Goal: Transaction & Acquisition: Book appointment/travel/reservation

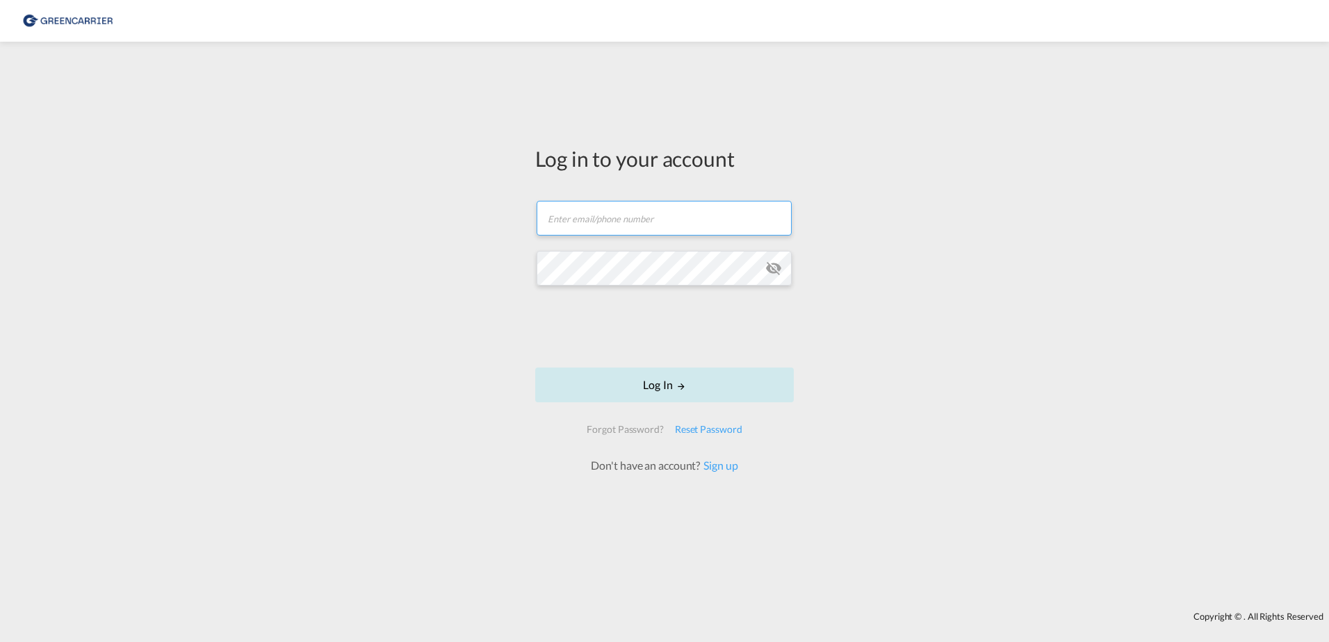
type input "OceanNovonesis.cph@scangl.com"
click at [687, 393] on button "Log In" at bounding box center [664, 385] width 259 height 35
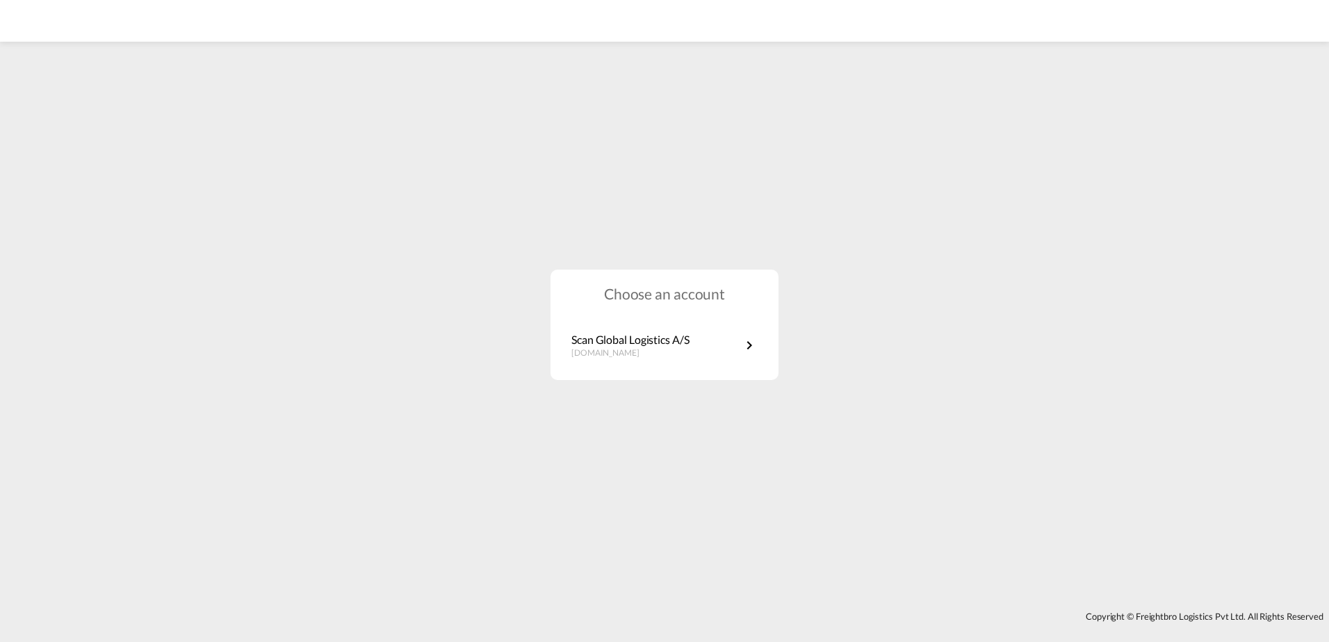
click at [907, 330] on div "Choose an account Scan Global Logistics A/S dk.portal.greencarrier.com" at bounding box center [664, 325] width 1329 height 560
click at [713, 341] on link "Scan Global Logistics A/S [DOMAIN_NAME]" at bounding box center [665, 345] width 186 height 27
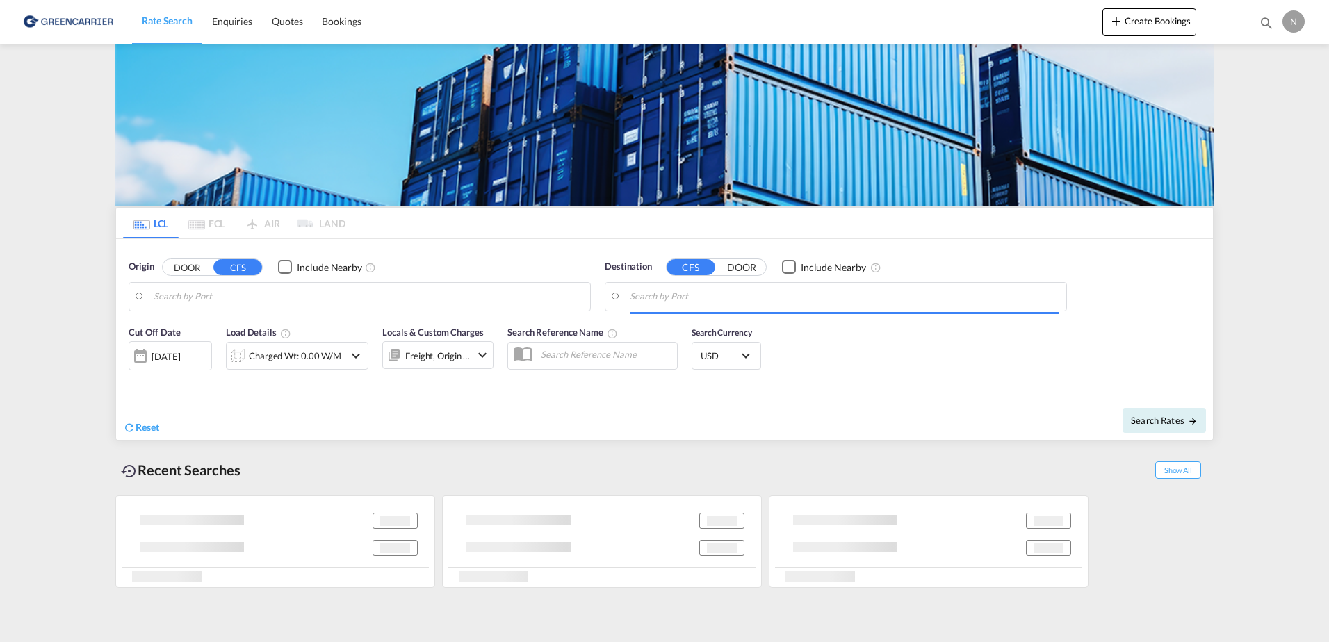
type input "Copenhagen (Kobenhavn), DKCPH"
type input "Kingston, JMKIN"
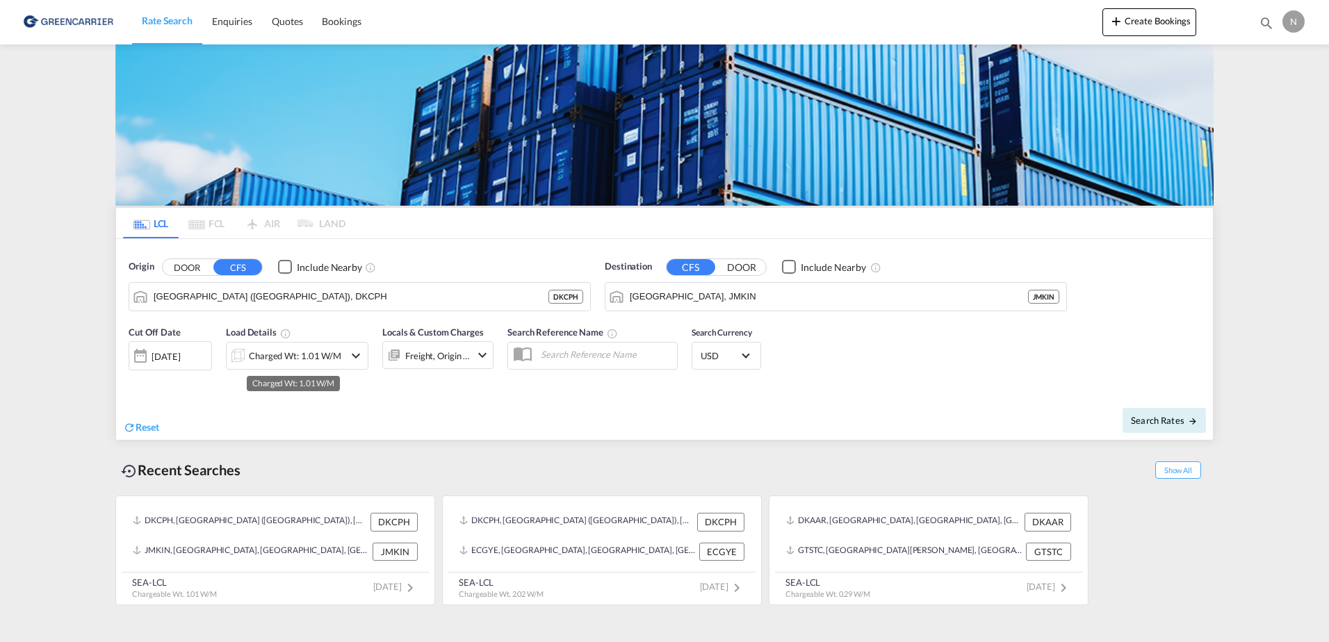
click at [325, 353] on div "Charged Wt: 1.01 W/M" at bounding box center [295, 355] width 92 height 19
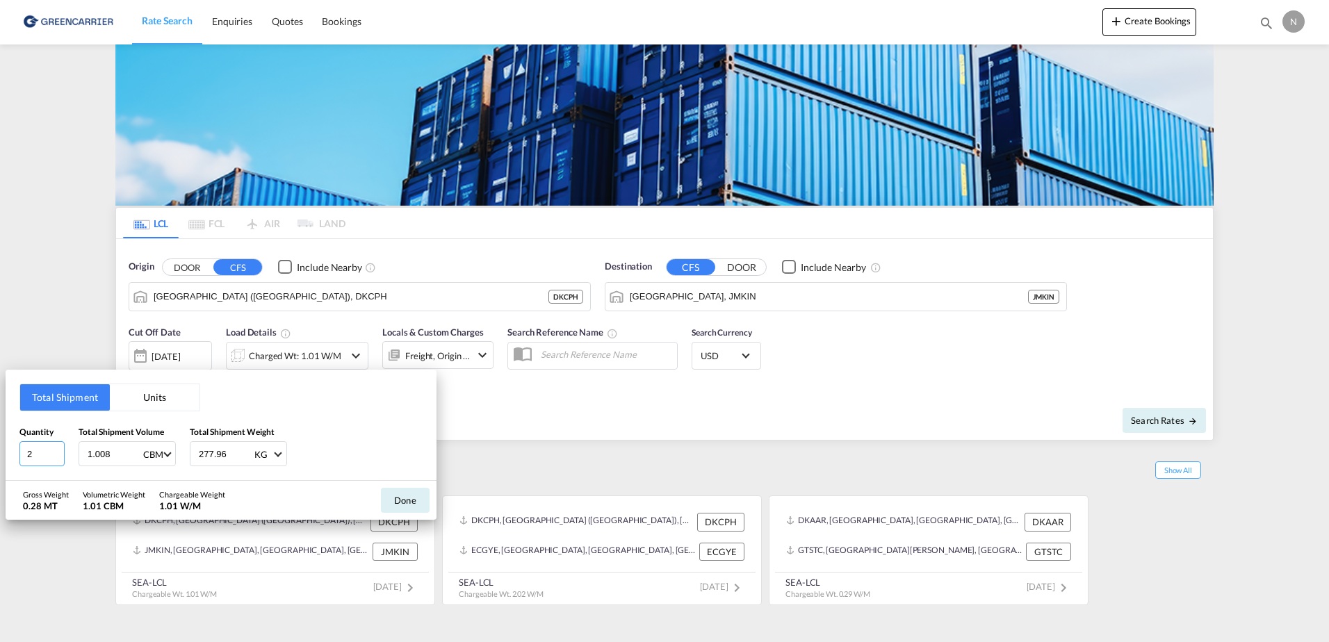
click at [56, 451] on input "2" at bounding box center [41, 454] width 45 height 25
click at [56, 451] on input "3" at bounding box center [41, 454] width 45 height 25
click at [56, 451] on input "4" at bounding box center [41, 454] width 45 height 25
click at [56, 451] on input "5" at bounding box center [41, 454] width 45 height 25
click at [56, 451] on input "6" at bounding box center [41, 454] width 45 height 25
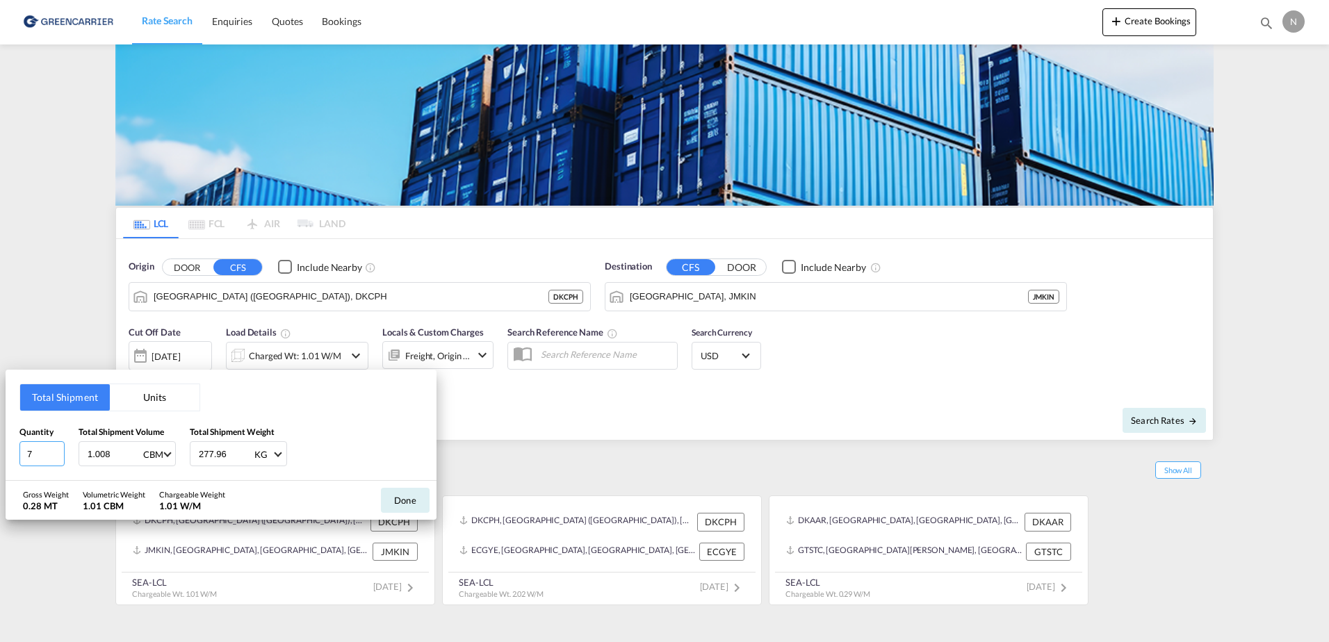
type input "7"
click at [56, 451] on input "7" at bounding box center [41, 454] width 45 height 25
click at [112, 446] on input "1.008" at bounding box center [114, 454] width 56 height 24
drag, startPoint x: 121, startPoint y: 448, endPoint x: 68, endPoint y: 459, distance: 53.9
click at [68, 459] on div "Quantity 7 Total Shipment Volume 1.008 CBM CBM CFT Total Shipment Weight 277.96…" at bounding box center [220, 447] width 403 height 42
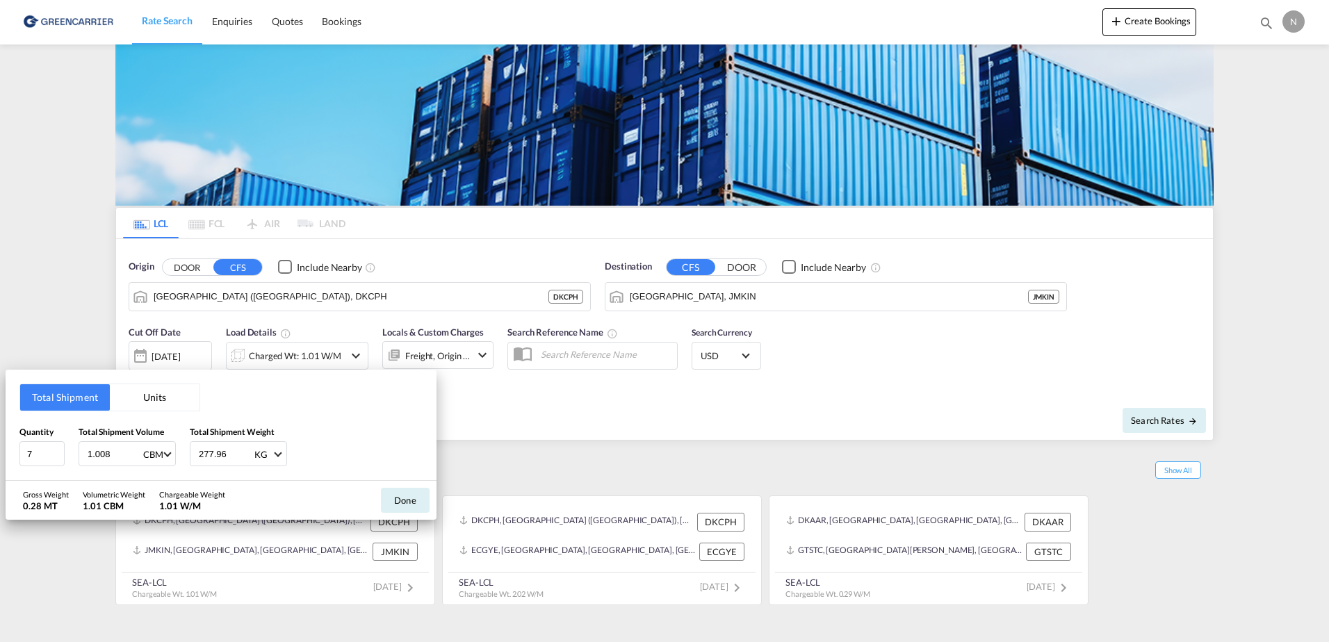
type input "5"
type input "5.568"
type input "1219.53"
click at [410, 509] on button "Done" at bounding box center [405, 500] width 49 height 25
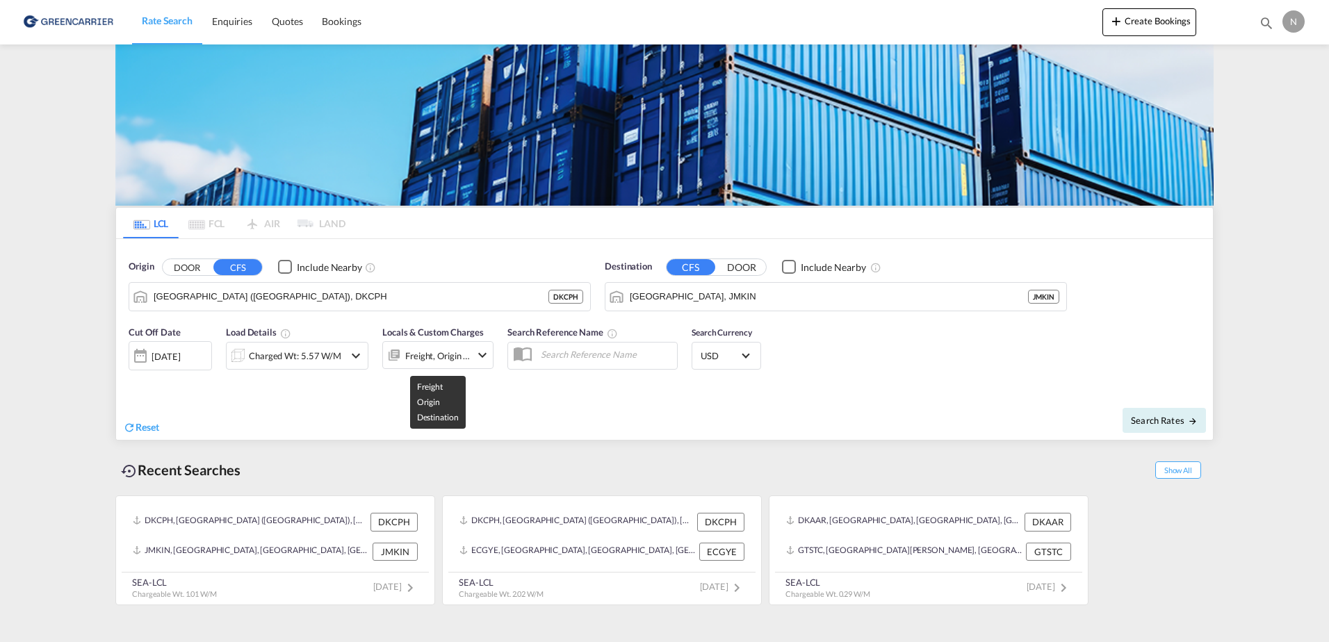
click at [434, 357] on div "Freight, Origin +1" at bounding box center [437, 355] width 65 height 19
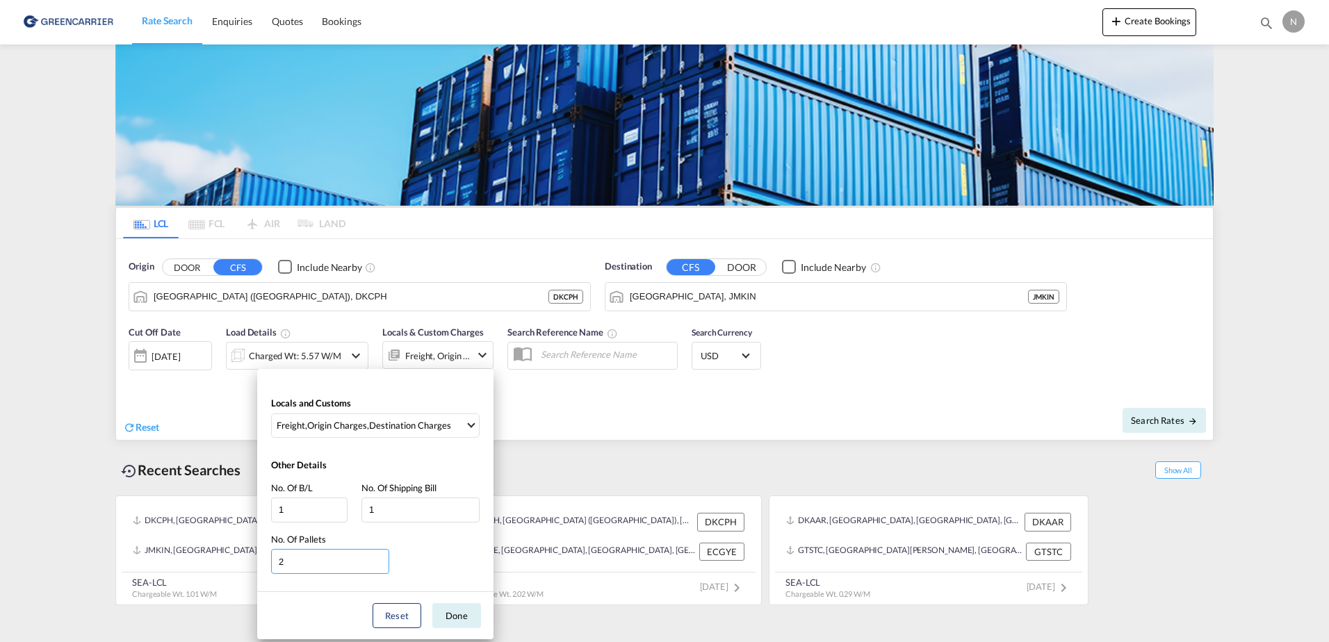
click at [381, 559] on input "2" at bounding box center [330, 561] width 118 height 25
click at [381, 559] on input "3" at bounding box center [330, 561] width 118 height 25
click at [381, 559] on input "4" at bounding box center [330, 561] width 118 height 25
click at [381, 559] on input "5" at bounding box center [330, 561] width 118 height 25
click at [381, 559] on input "6" at bounding box center [330, 561] width 118 height 25
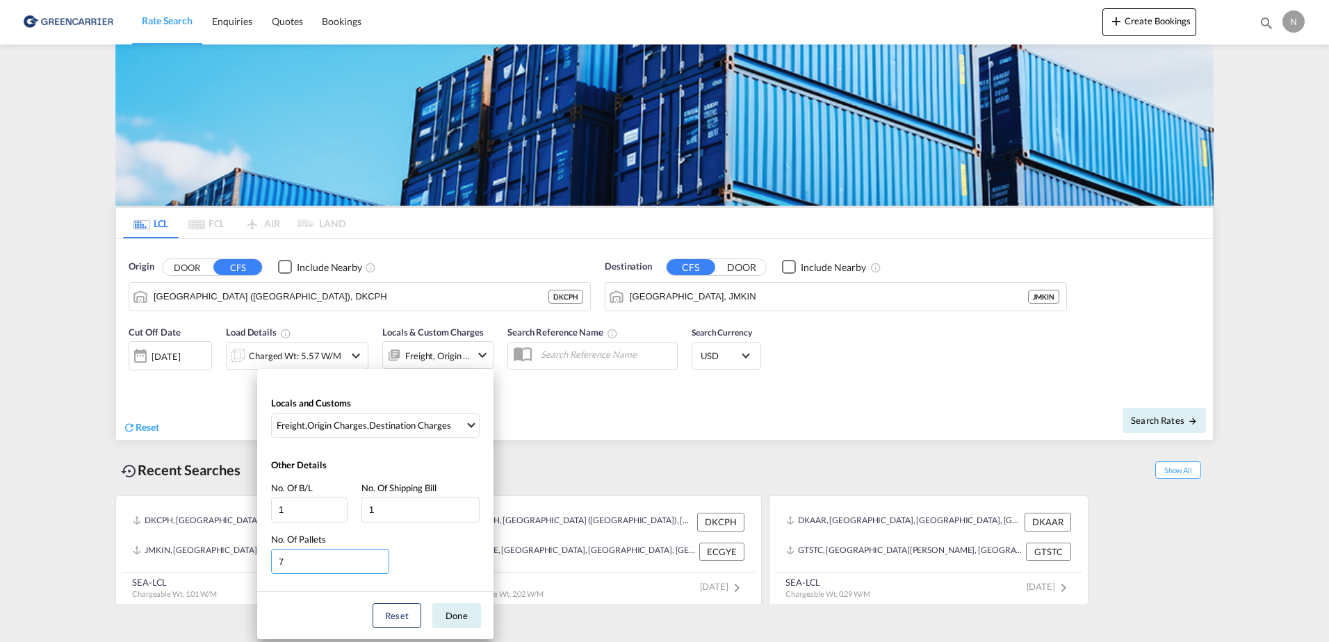
type input "7"
click at [381, 559] on input "7" at bounding box center [330, 561] width 118 height 25
click at [449, 615] on button "Done" at bounding box center [456, 616] width 49 height 25
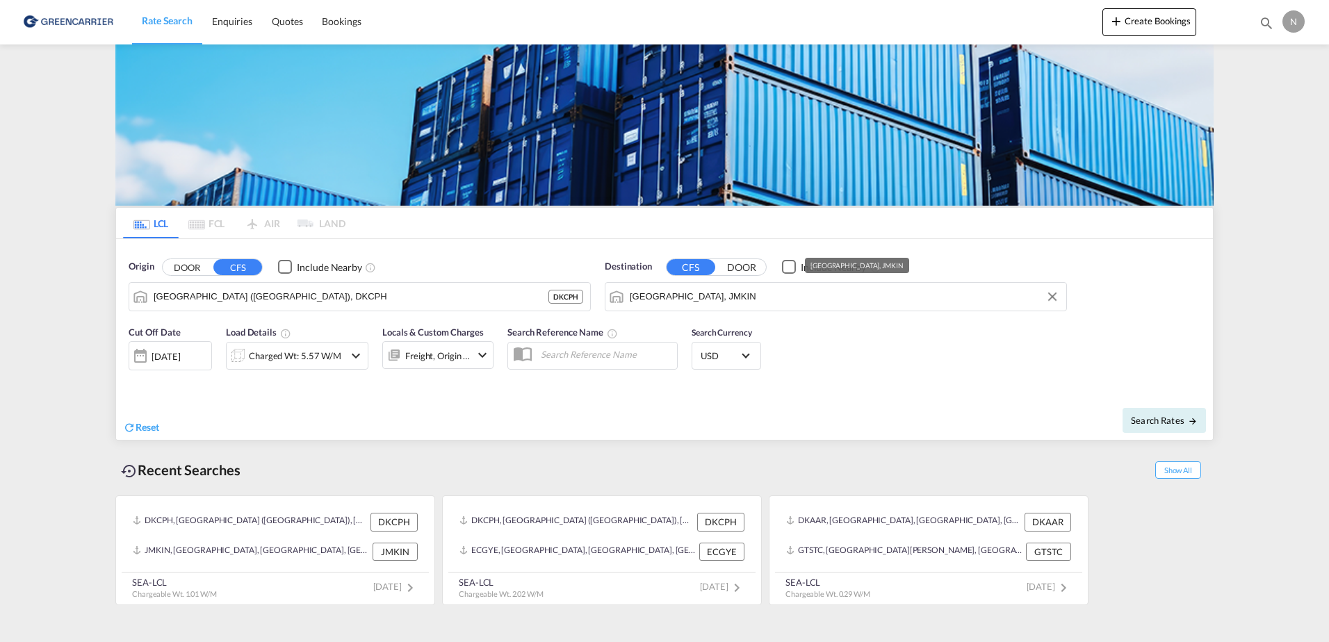
click at [808, 303] on input "Kingston, JMKIN" at bounding box center [845, 296] width 430 height 21
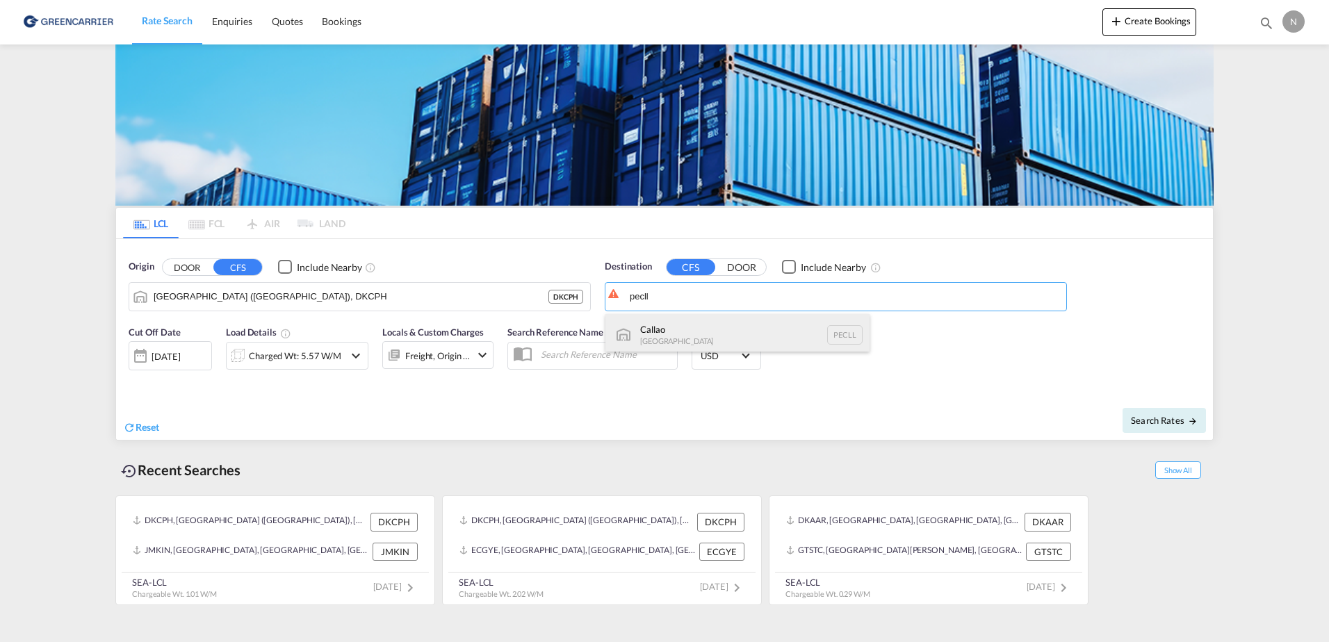
click at [677, 325] on div "Callao Peru PECLL" at bounding box center [738, 335] width 264 height 42
type input "Callao, PECLL"
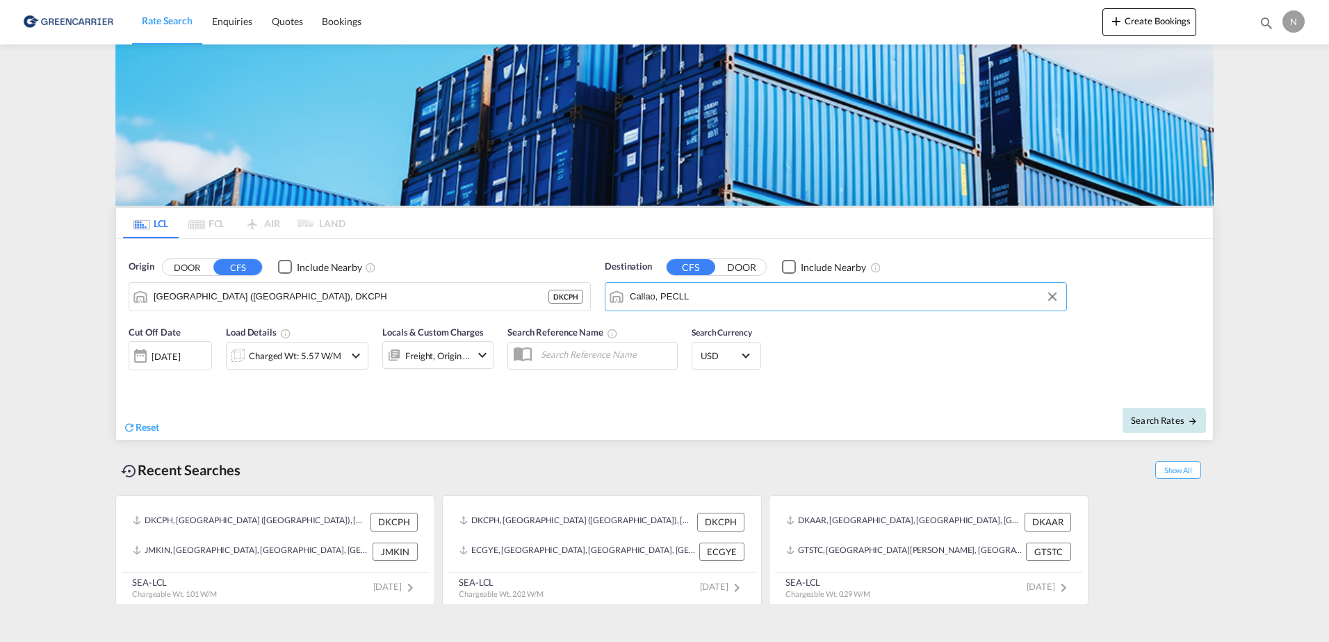
click at [1131, 417] on button "Search Rates" at bounding box center [1164, 420] width 83 height 25
type input "DKCPH to PECLL / 13 Oct 2025"
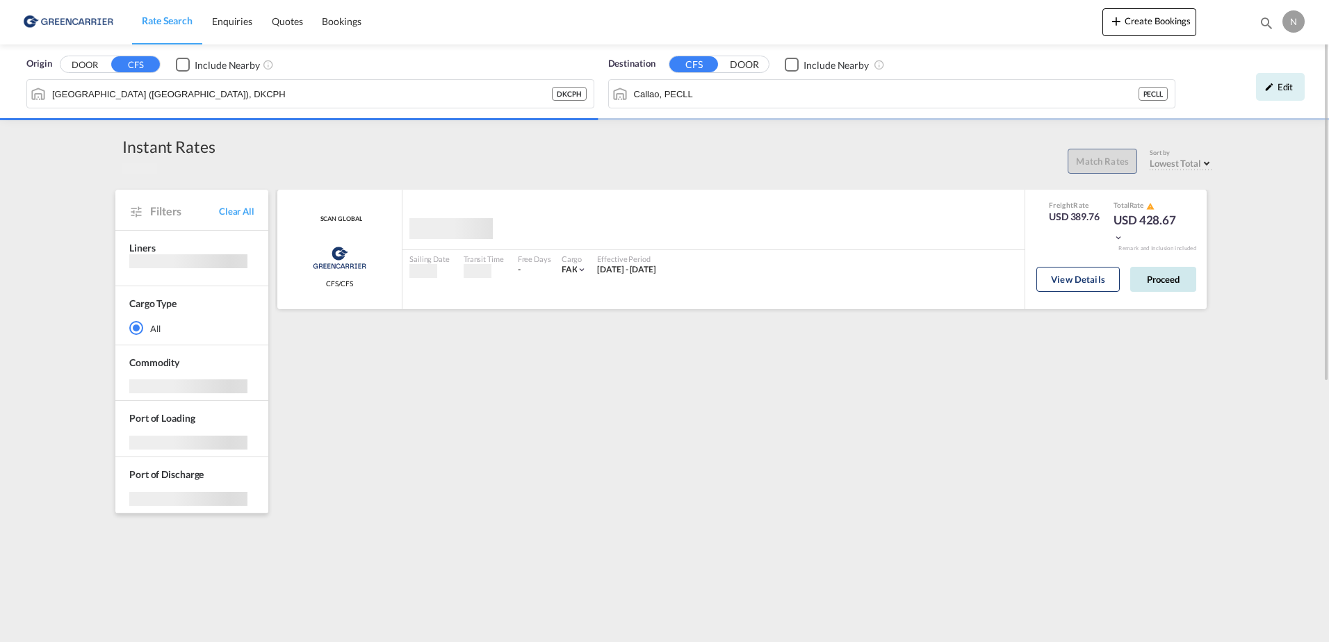
click at [1173, 286] on body "Rate Search Enquiries Quotes Bookings Rate Search Enquiries" at bounding box center [664, 321] width 1329 height 642
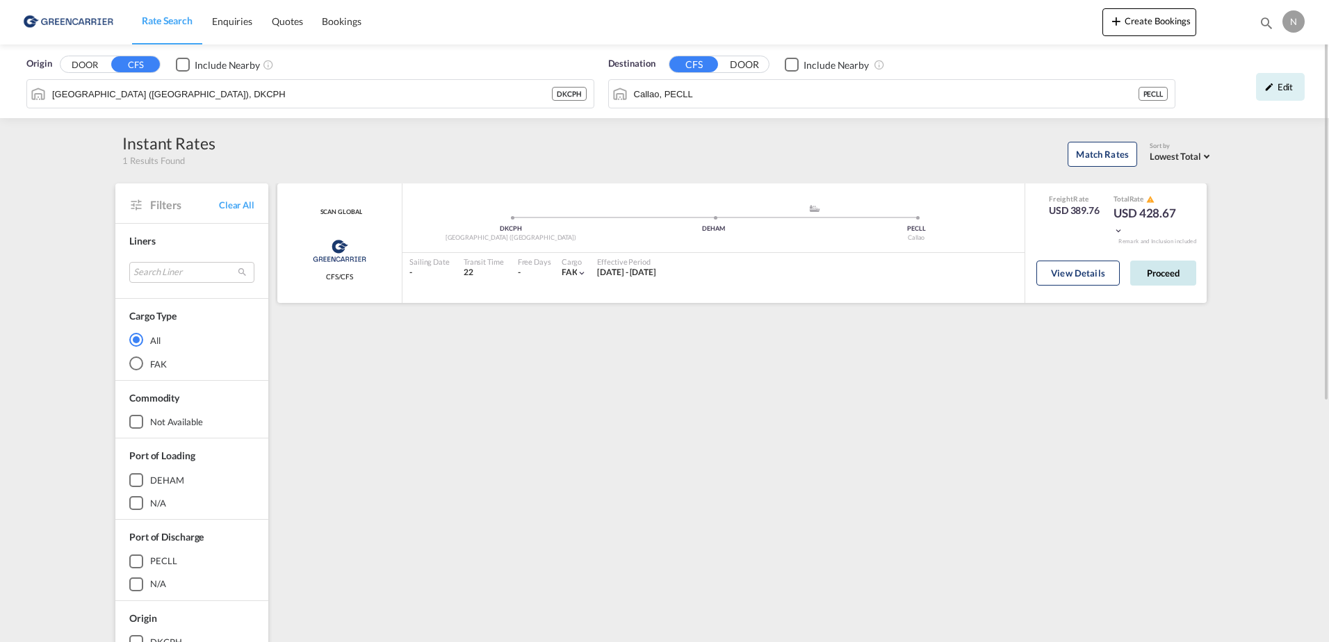
click at [1165, 263] on button "Proceed" at bounding box center [1164, 273] width 66 height 25
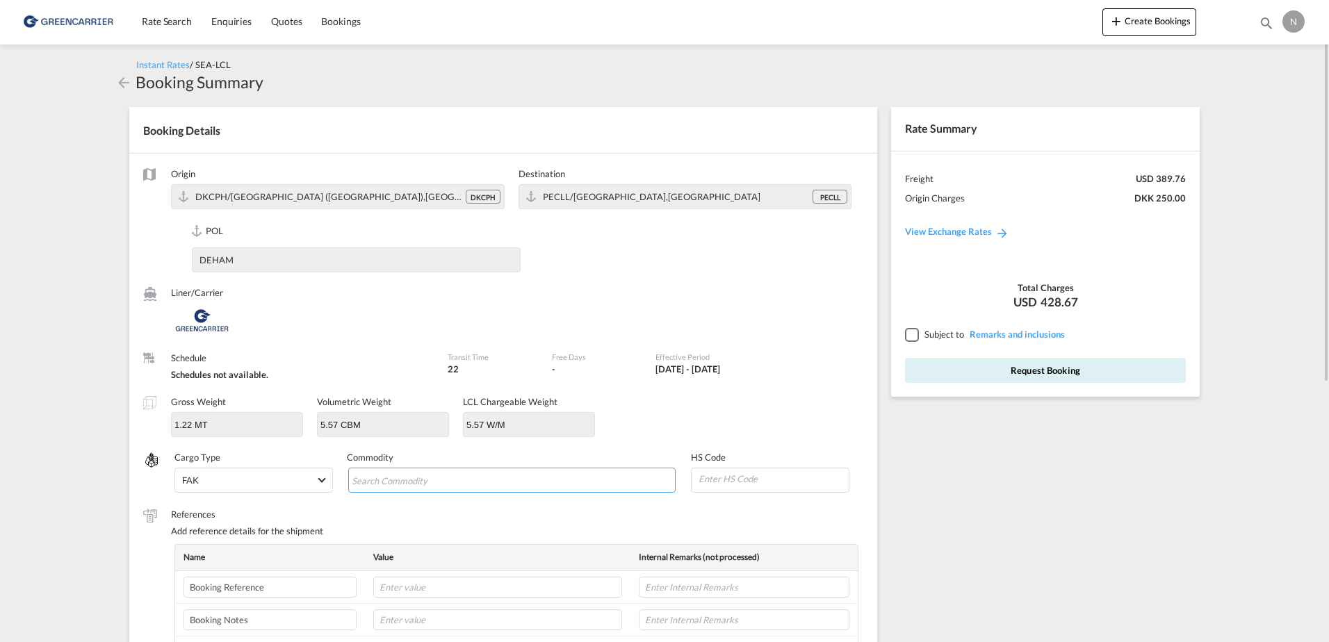
click at [447, 485] on input "Chips input." at bounding box center [415, 481] width 127 height 22
type input "ENZYMES"
type input "350790"
click at [416, 585] on input "text" at bounding box center [497, 587] width 249 height 21
paste input "CPH32106903"
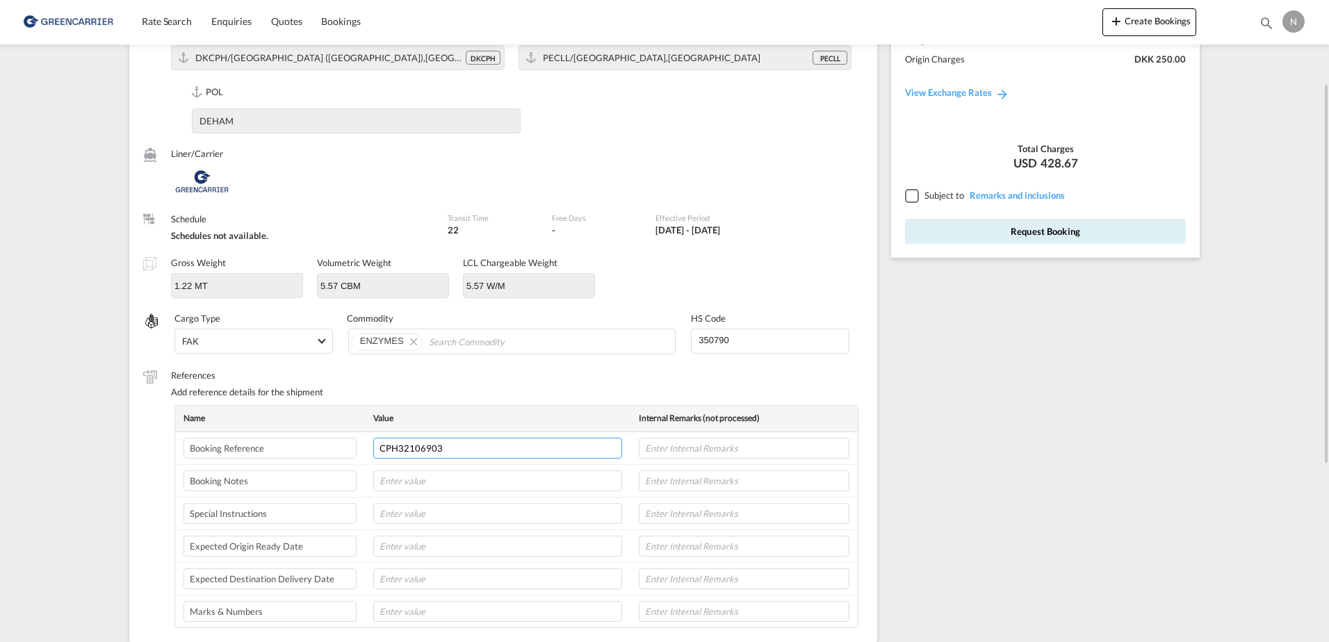
scroll to position [70, 0]
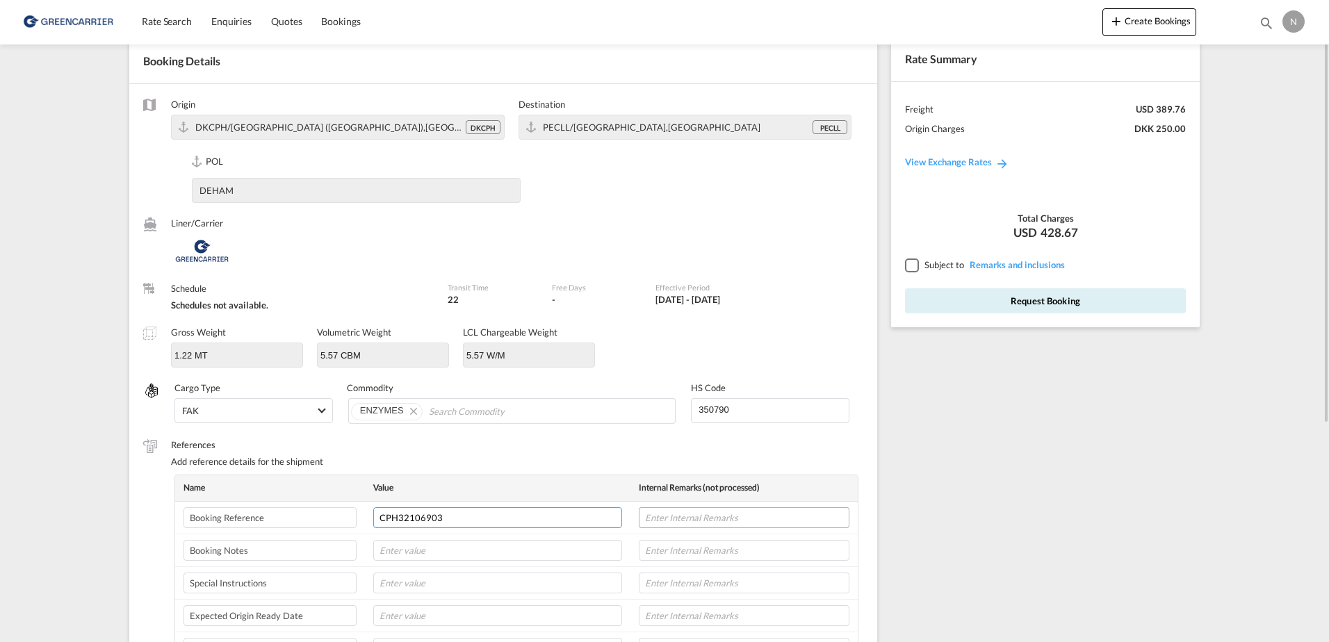
type input "CPH32106903"
click at [743, 526] on input "text" at bounding box center [744, 518] width 211 height 21
type input "NOVONESIS"
type input "16-10-25"
type input "8L"
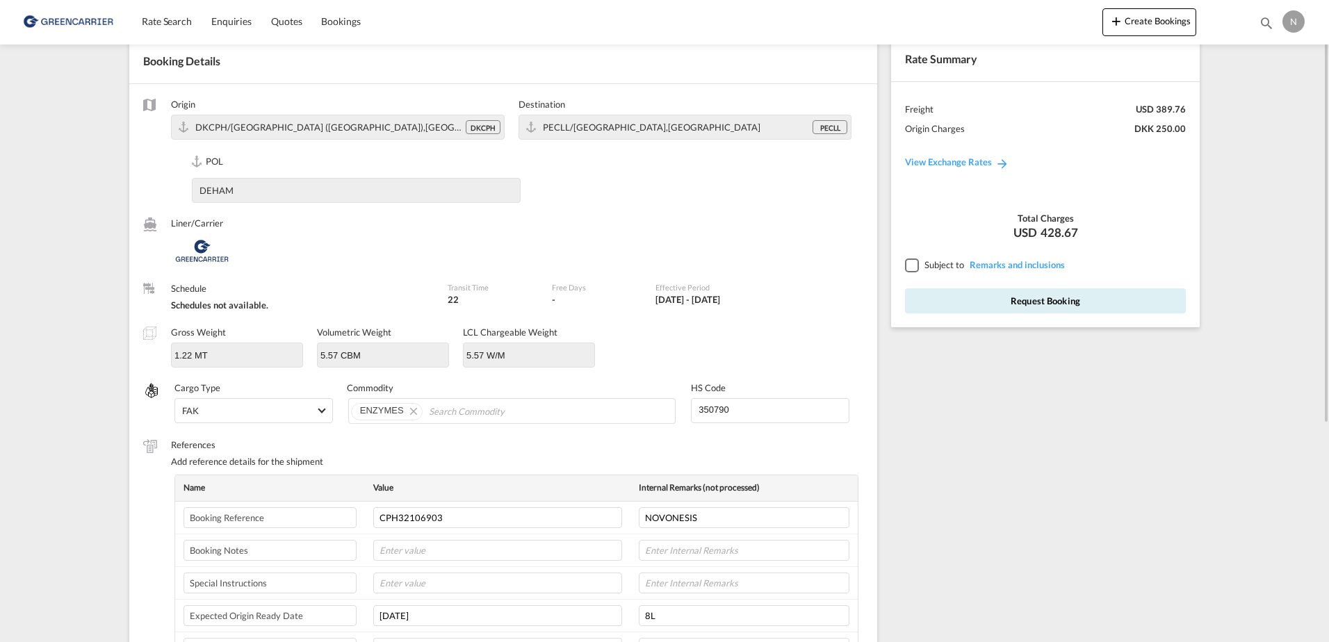
click at [913, 264] on div at bounding box center [911, 265] width 13 height 13
click at [1034, 312] on button "Request Booking" at bounding box center [1045, 301] width 281 height 25
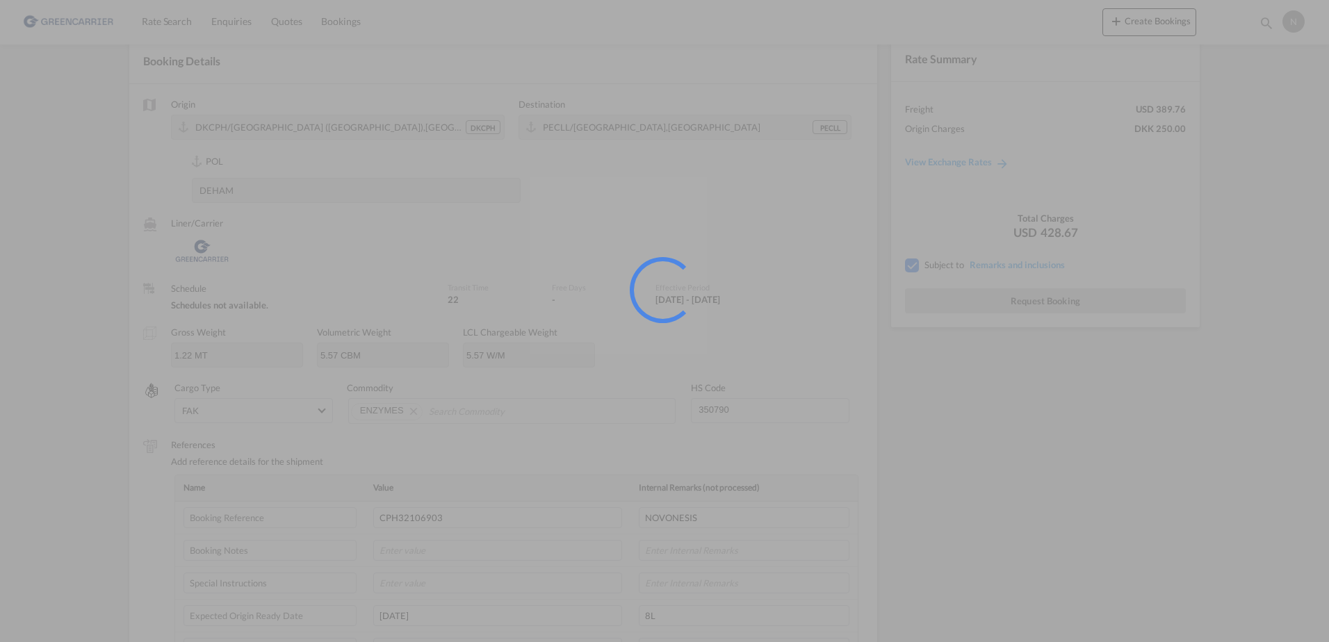
scroll to position [0, 0]
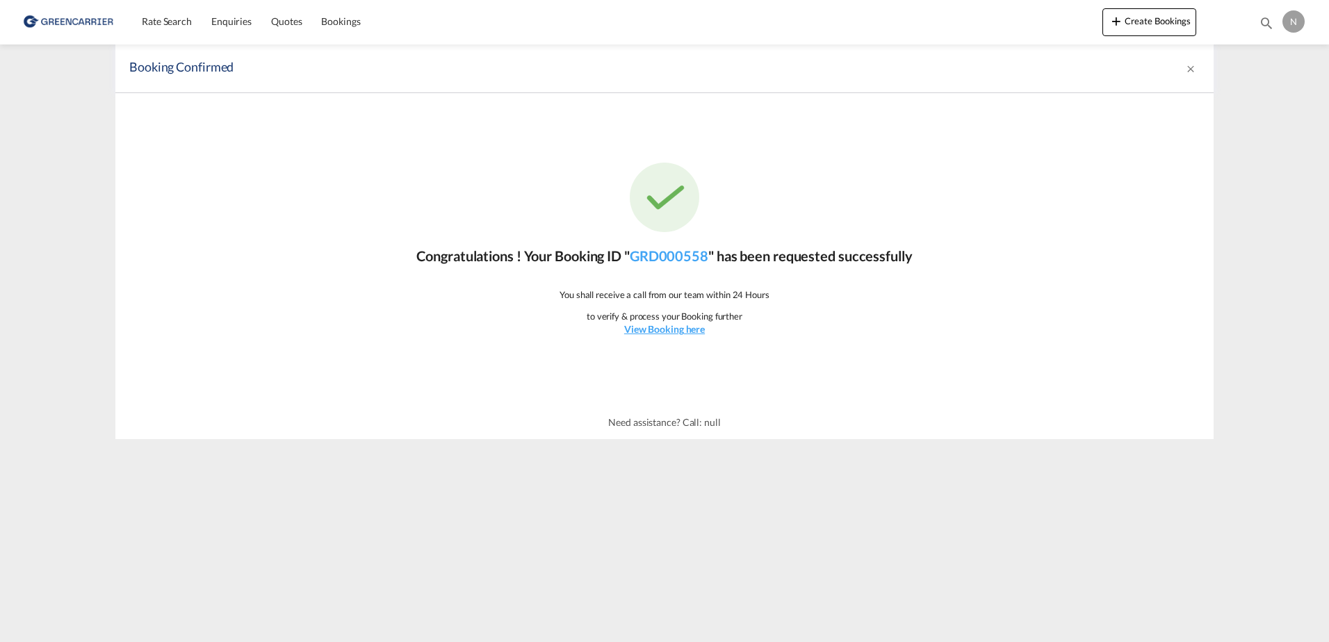
drag, startPoint x: 631, startPoint y: 266, endPoint x: 706, endPoint y: 269, distance: 75.2
click at [706, 269] on div "Congratulations ! Your Booking ID " GRD000558 " has been requested successfully…" at bounding box center [664, 249] width 1099 height 313
copy p "GRD000558"
